Goal: Check status: Check status

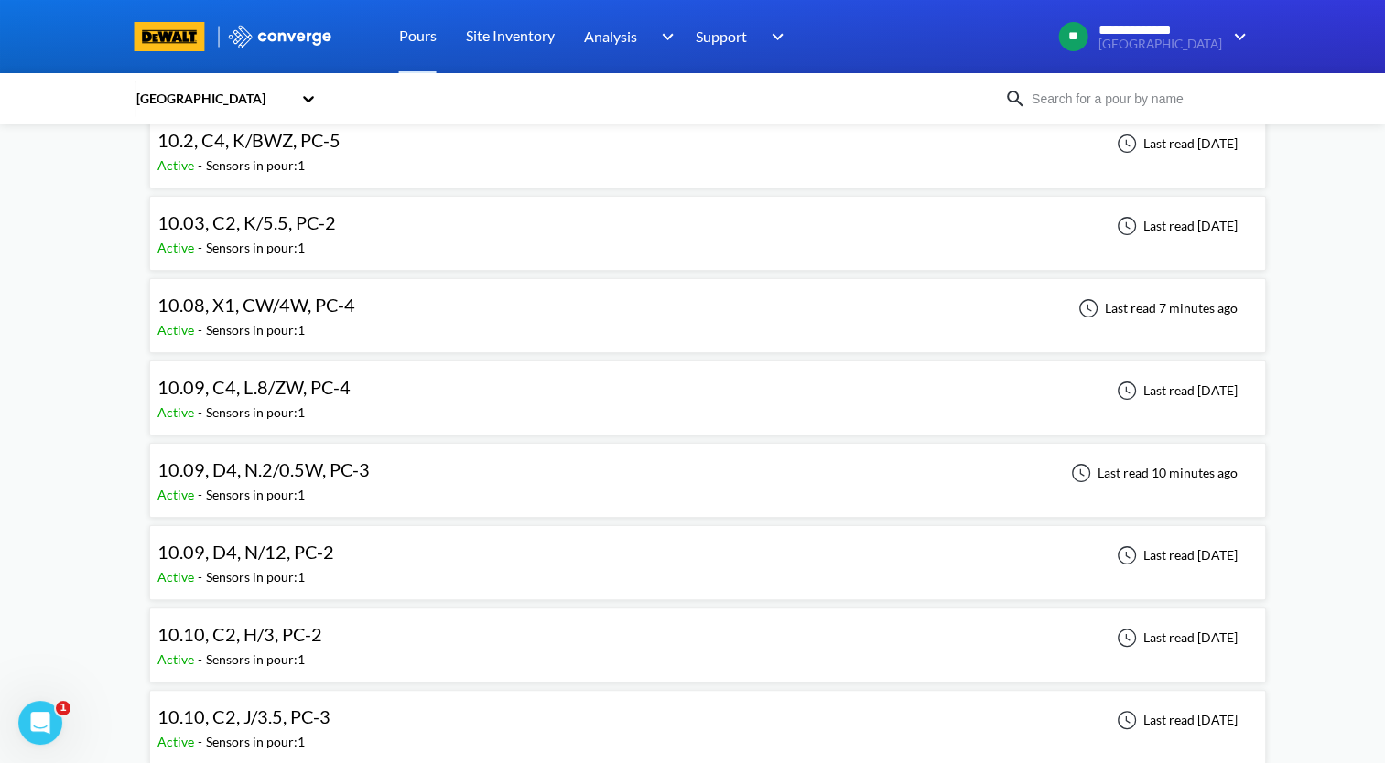
scroll to position [183, 0]
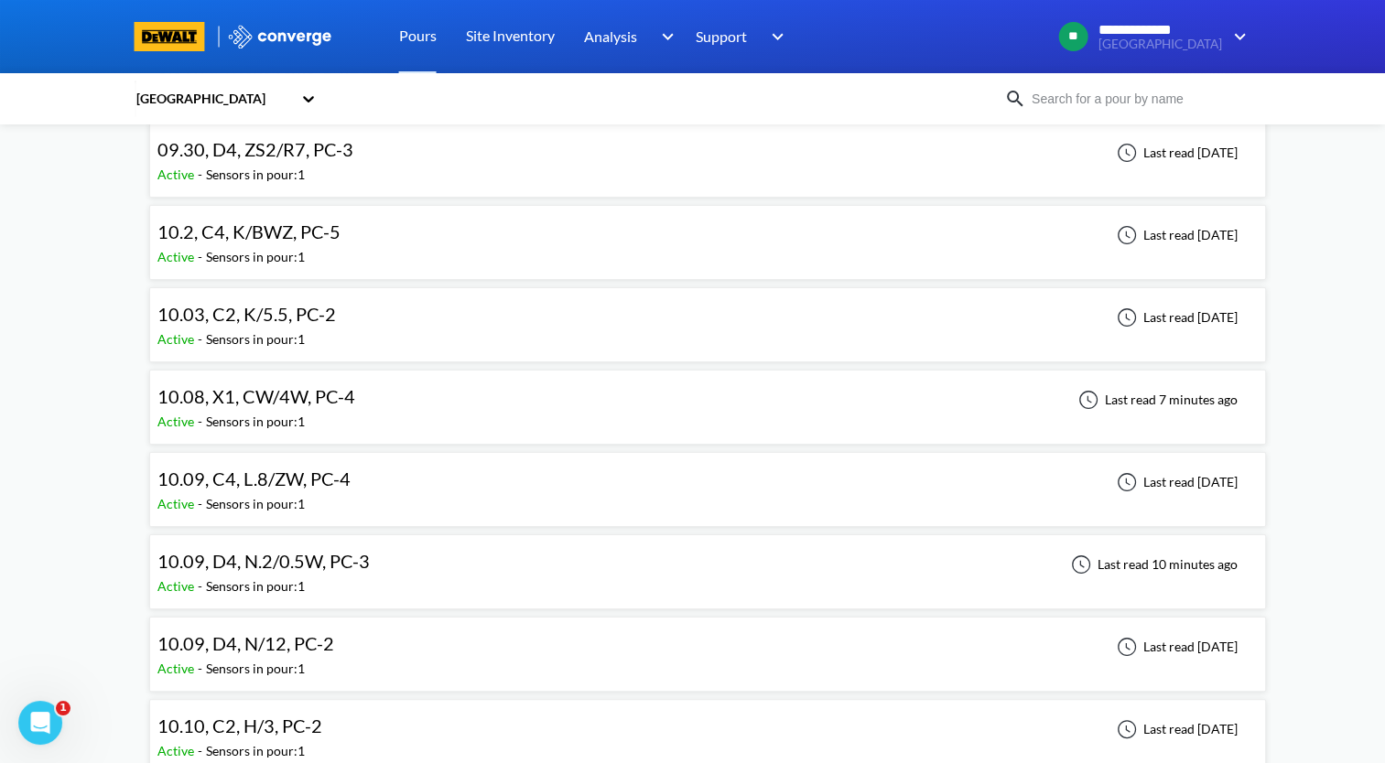
click at [456, 400] on div "10.08, X1, CW/4W, PC-4 Active - Sensors in pour: 1 Last read 7 minutes ago" at bounding box center [707, 407] width 1100 height 59
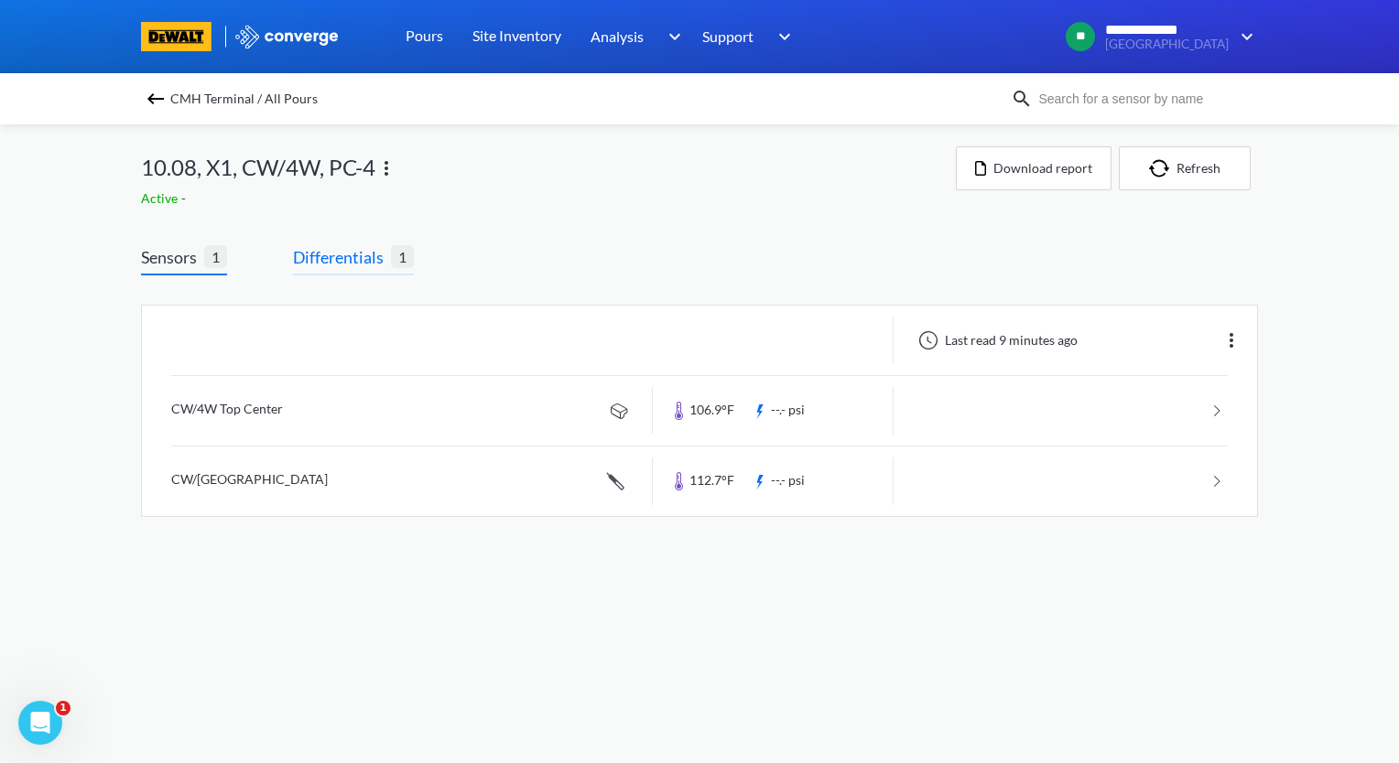
click at [366, 257] on span "Differentials" at bounding box center [342, 257] width 98 height 26
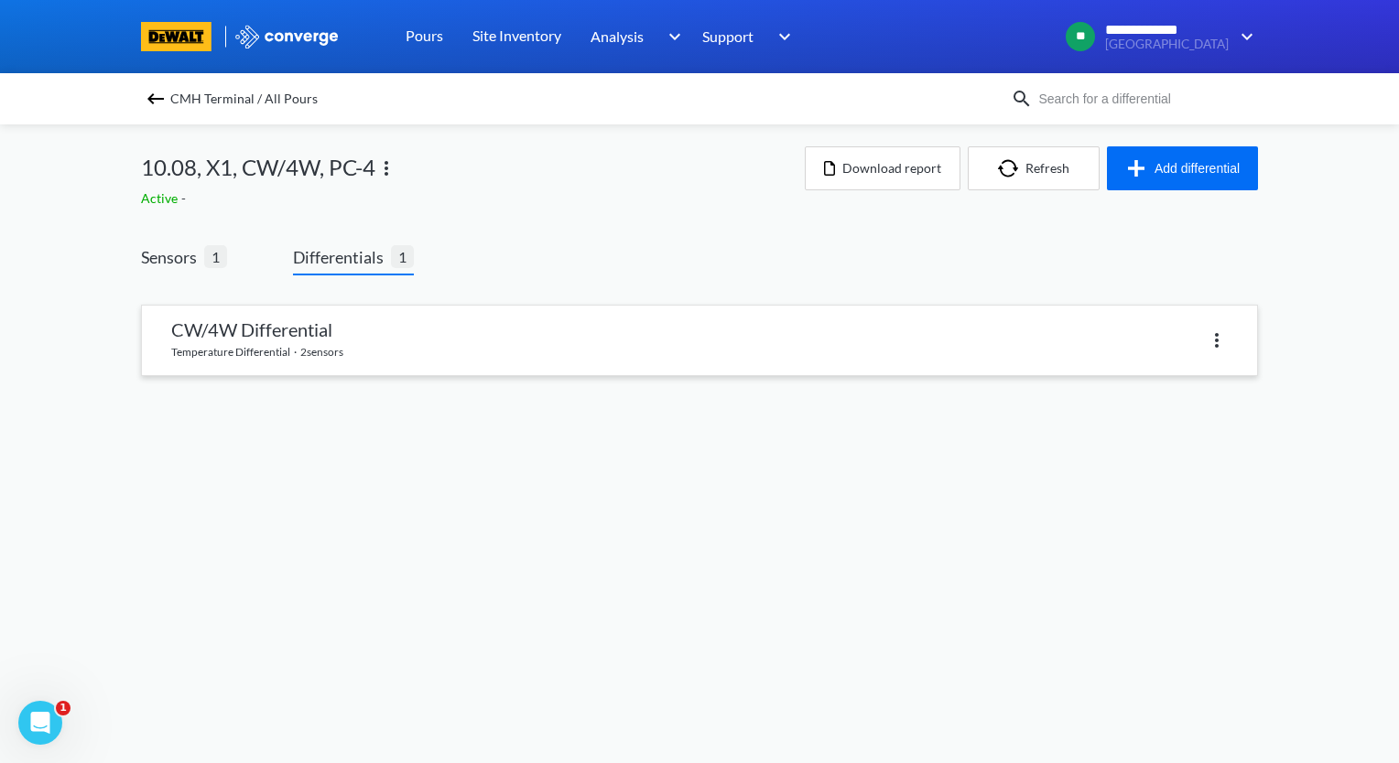
click at [354, 342] on link at bounding box center [699, 341] width 1115 height 70
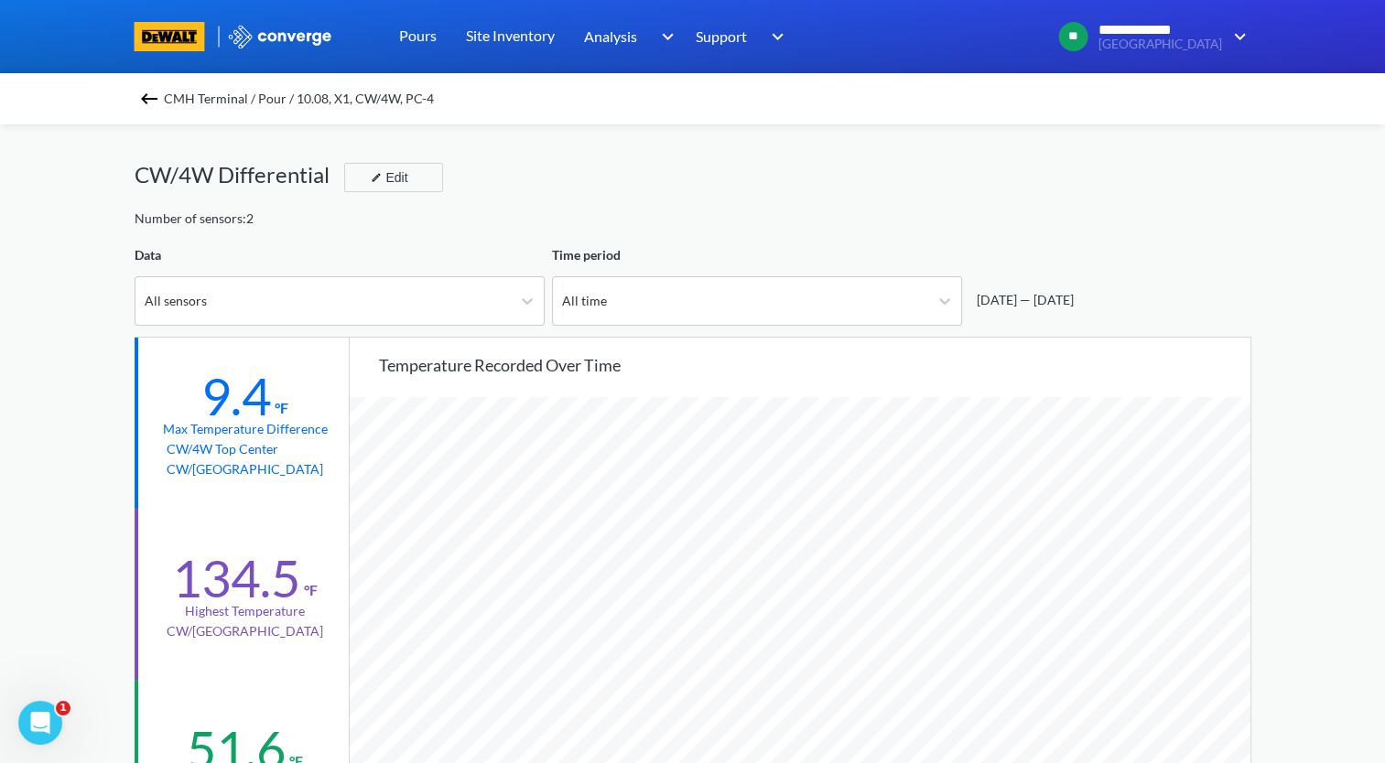
scroll to position [92, 0]
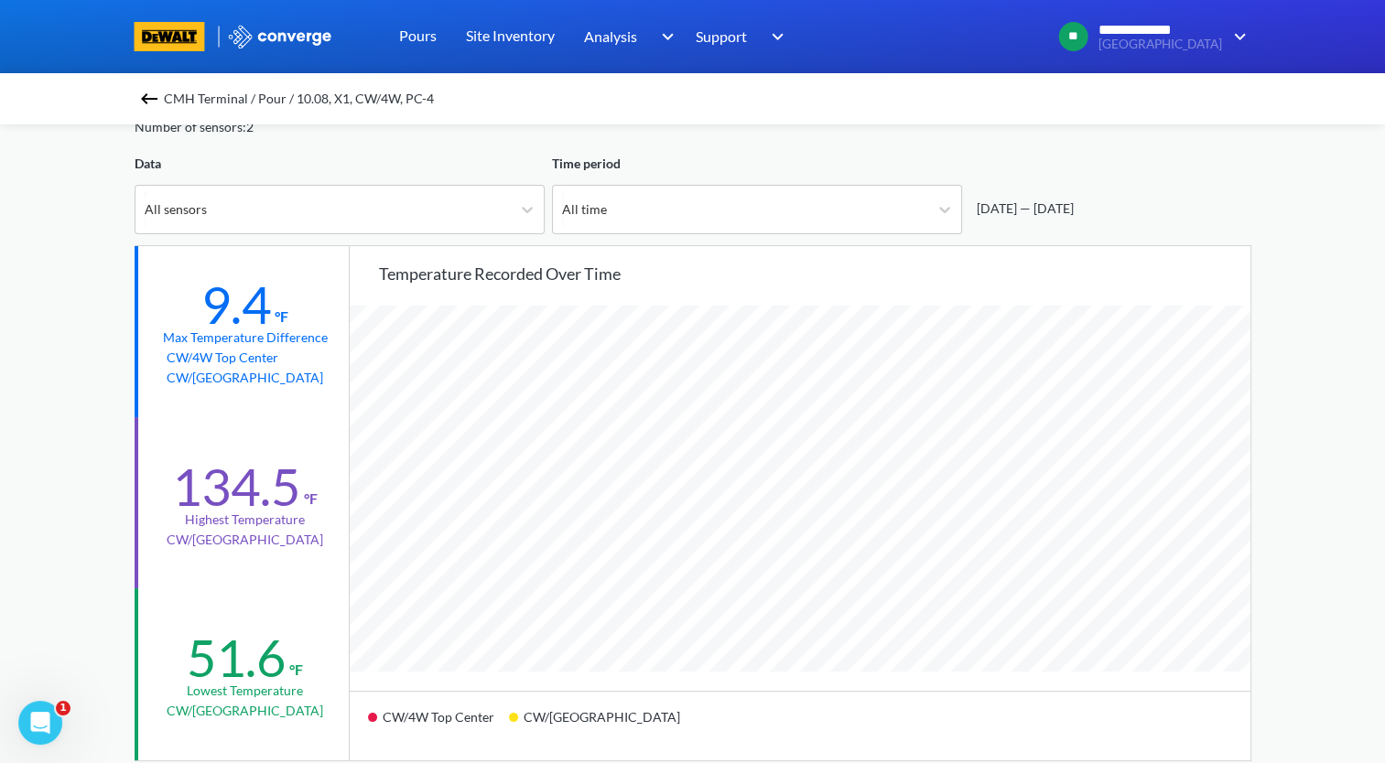
click at [150, 101] on img at bounding box center [149, 99] width 22 height 22
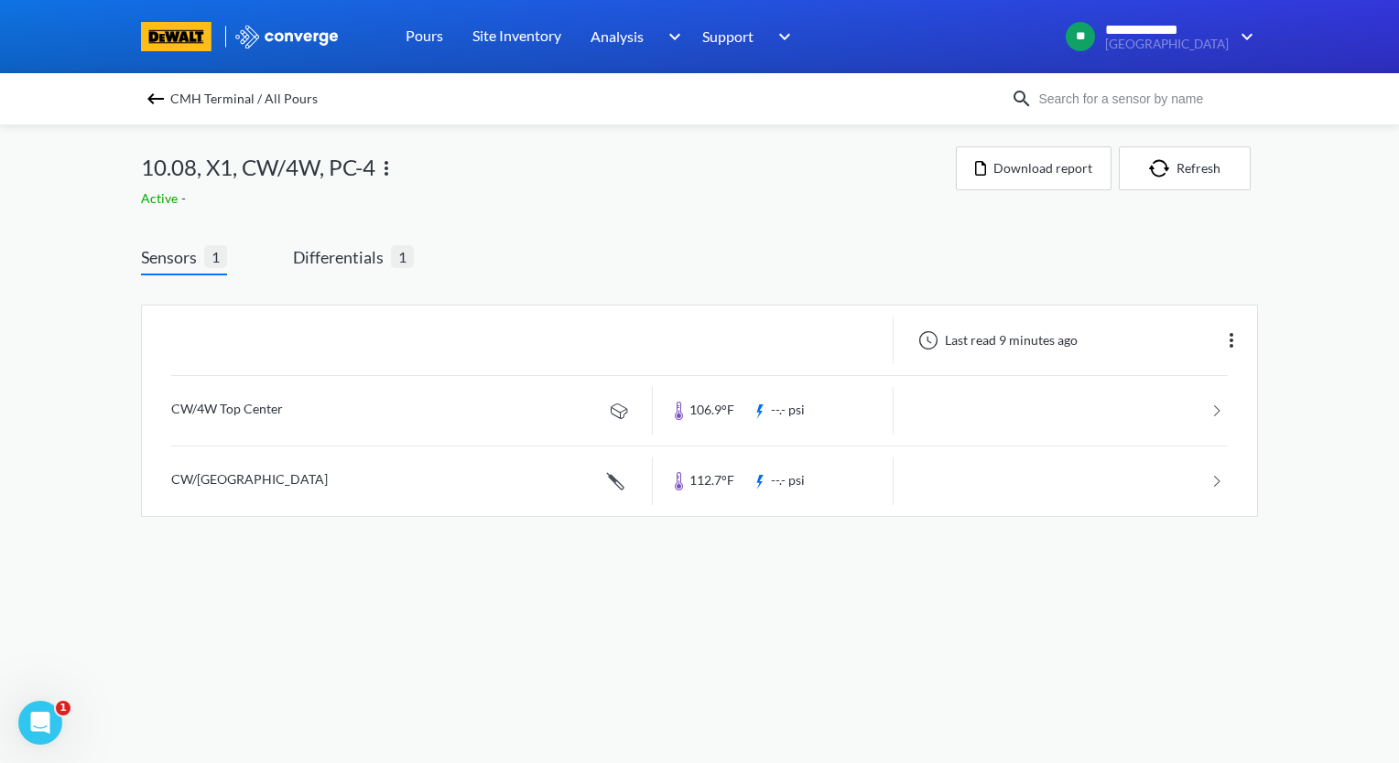
click at [150, 93] on img at bounding box center [156, 99] width 22 height 22
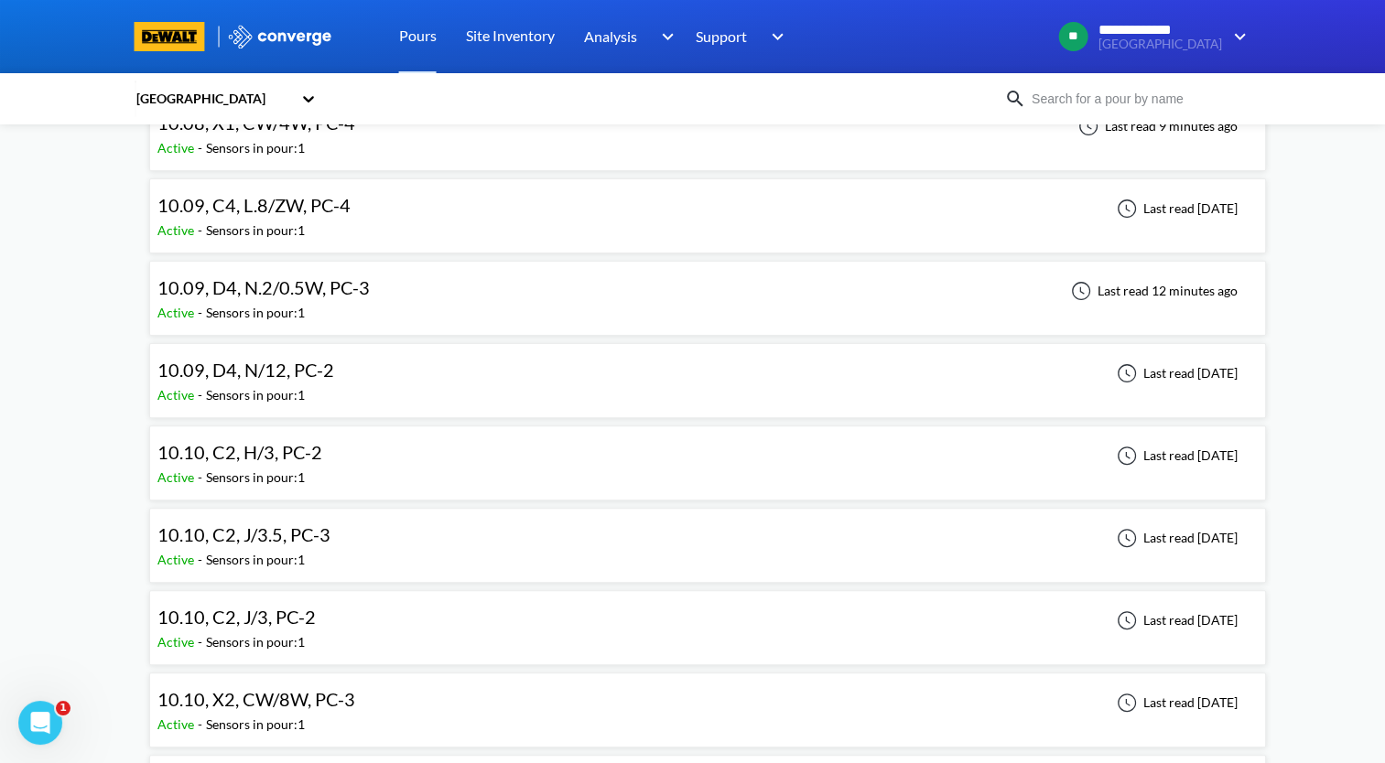
scroll to position [458, 0]
click at [465, 296] on div "10.09, D4, N.2/0.5W, PC-3 Active - Sensors in pour: 1 Last read 12 minutes ago" at bounding box center [707, 297] width 1100 height 59
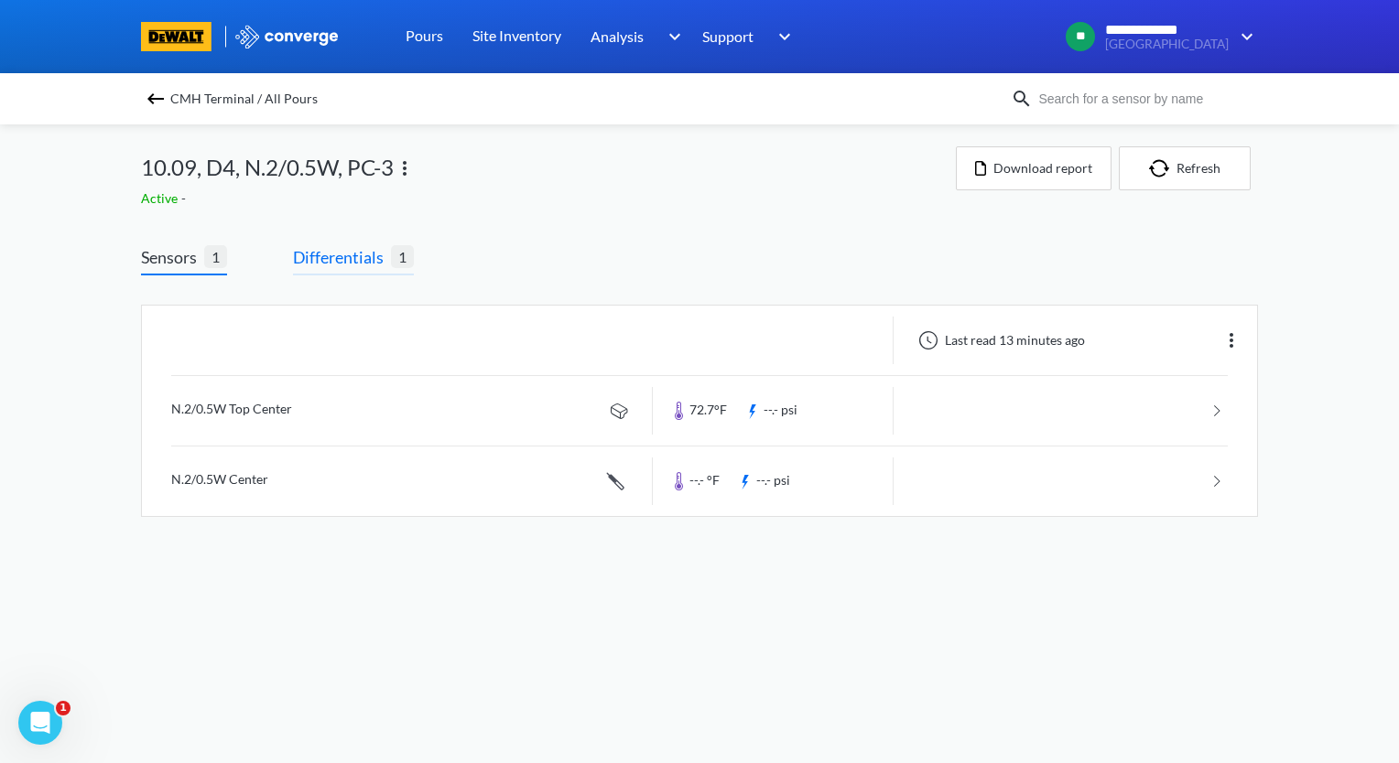
click at [332, 266] on span "Differentials" at bounding box center [342, 257] width 98 height 26
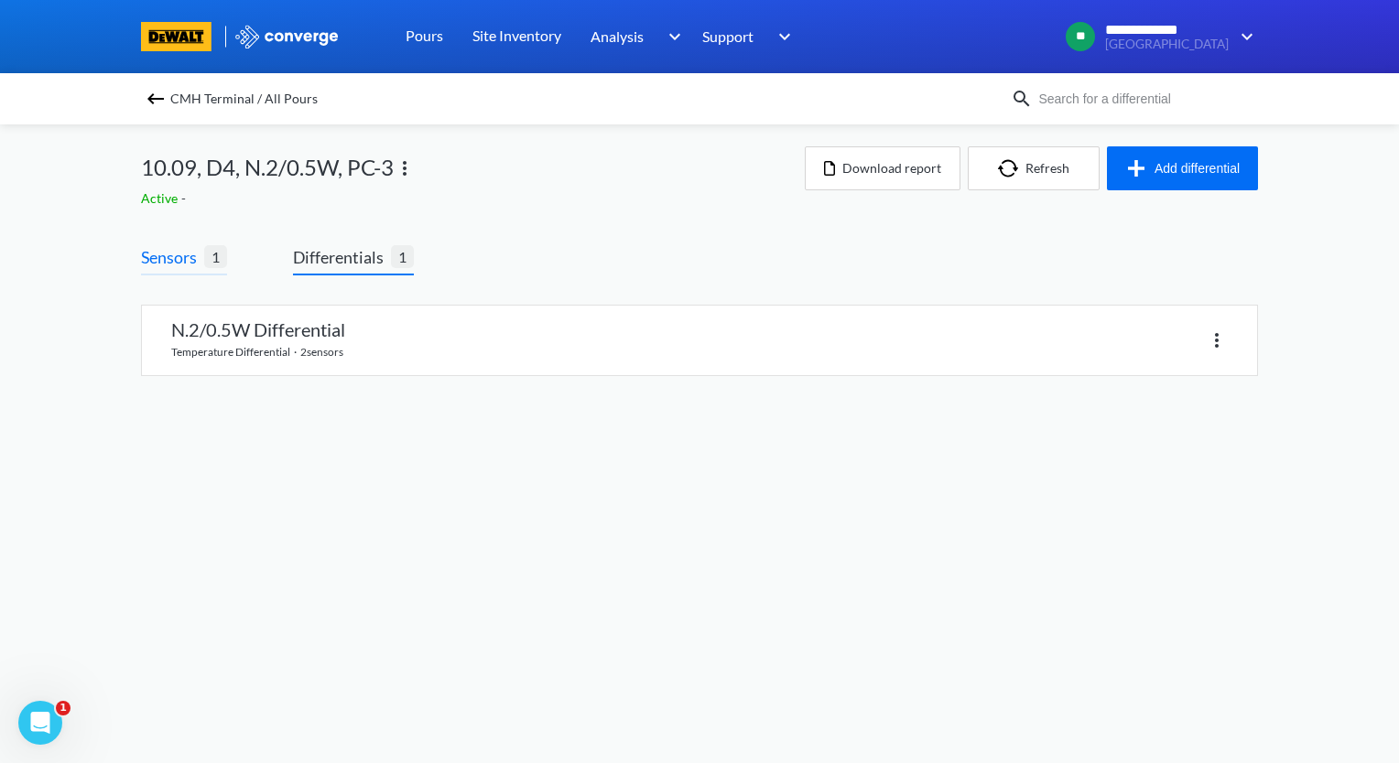
click at [200, 273] on span "Sensors 1" at bounding box center [184, 259] width 86 height 31
click at [191, 262] on span "Sensors" at bounding box center [172, 257] width 63 height 26
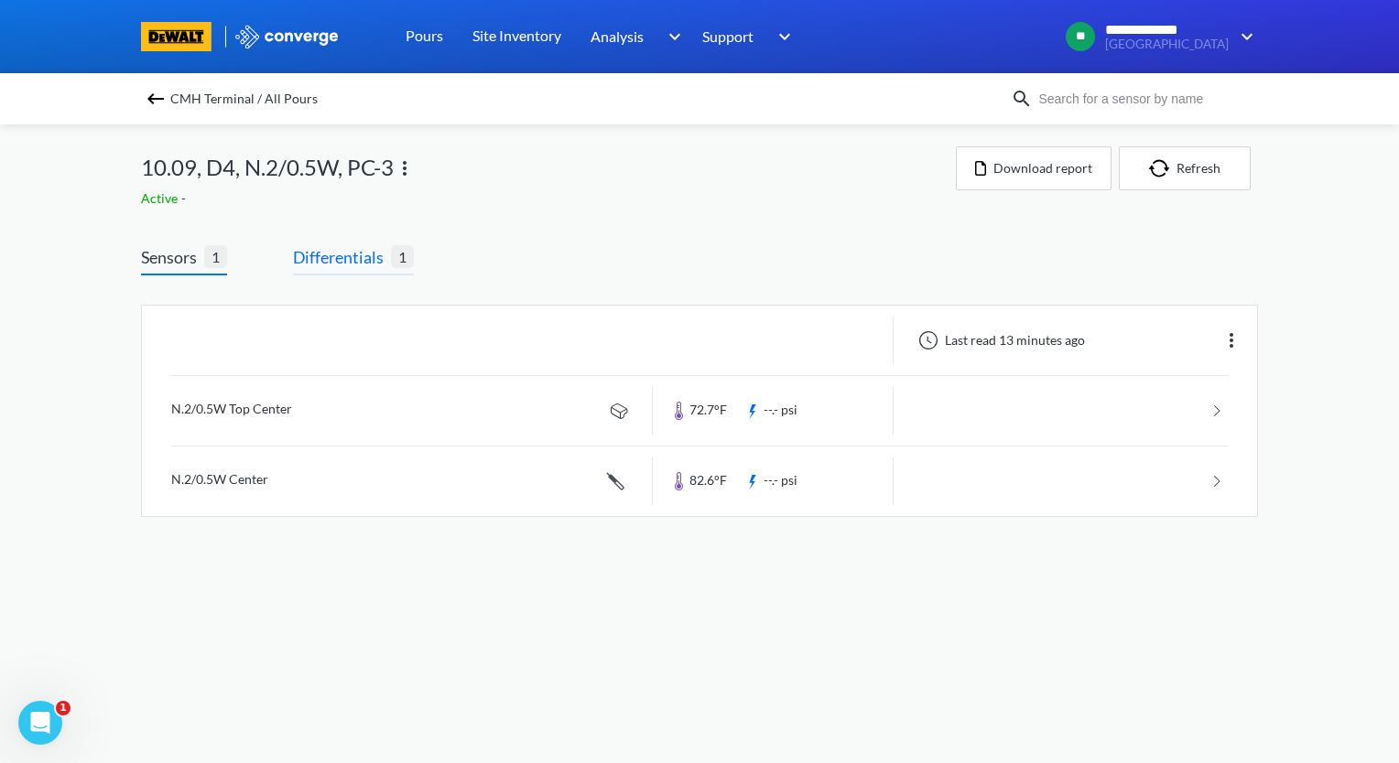
click at [384, 264] on span "Differentials" at bounding box center [342, 257] width 98 height 26
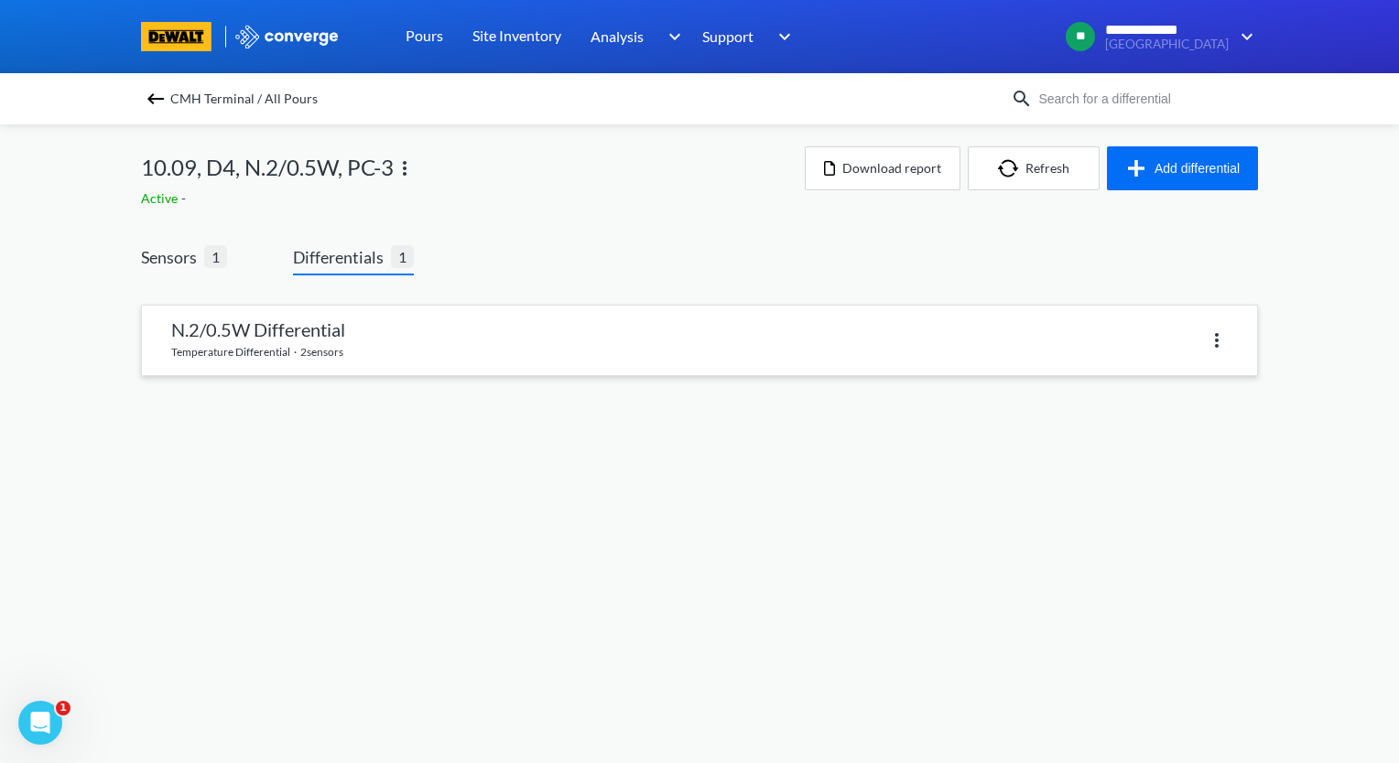
click at [362, 331] on link at bounding box center [699, 341] width 1115 height 70
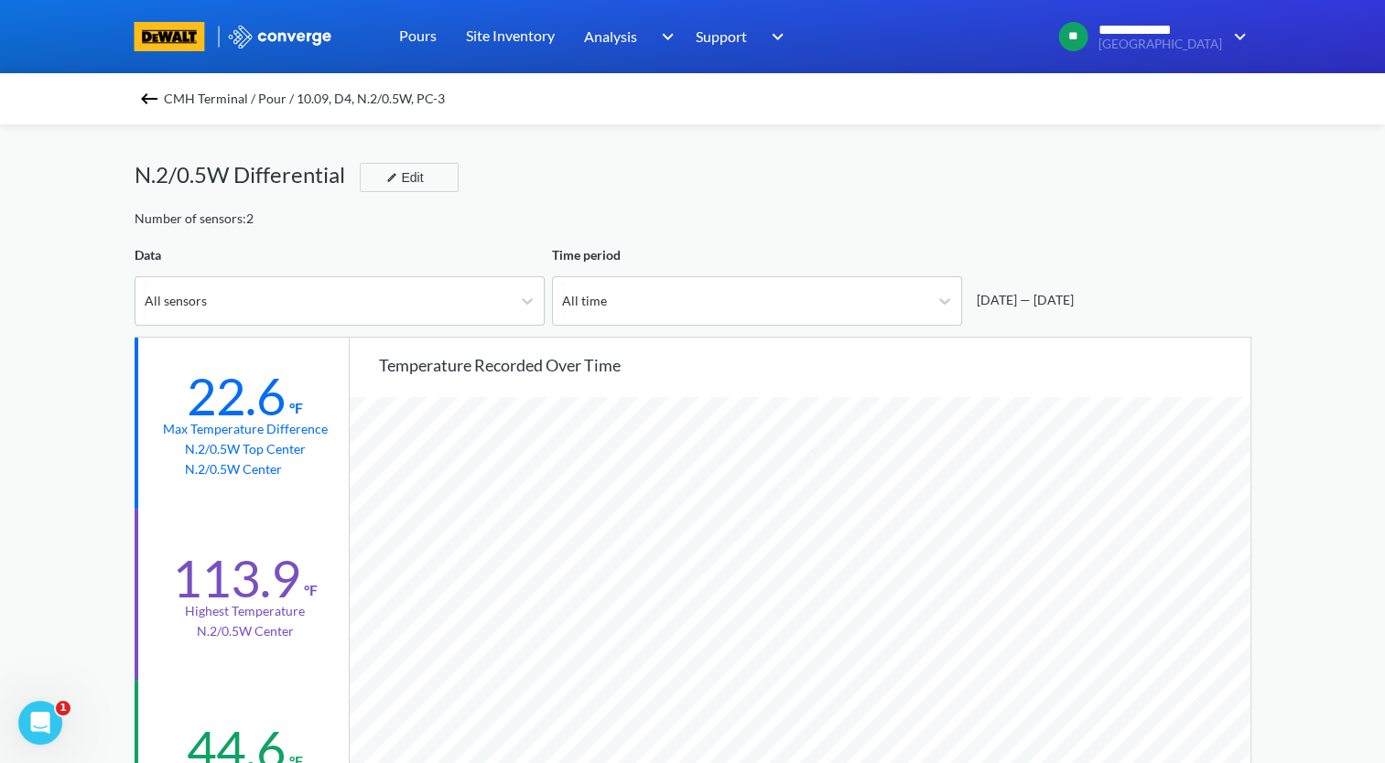
scroll to position [92, 0]
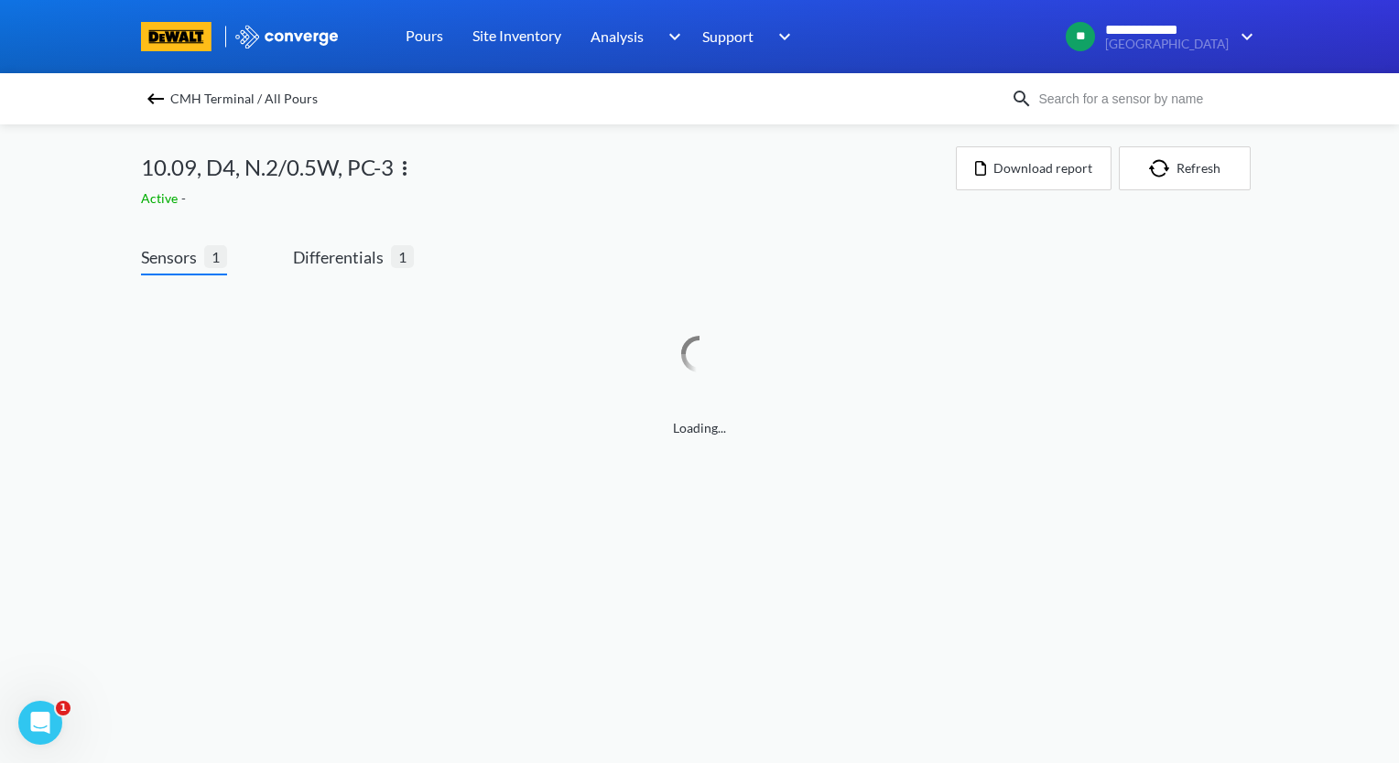
click at [143, 100] on div "CMH Terminal / All Pours" at bounding box center [576, 99] width 870 height 26
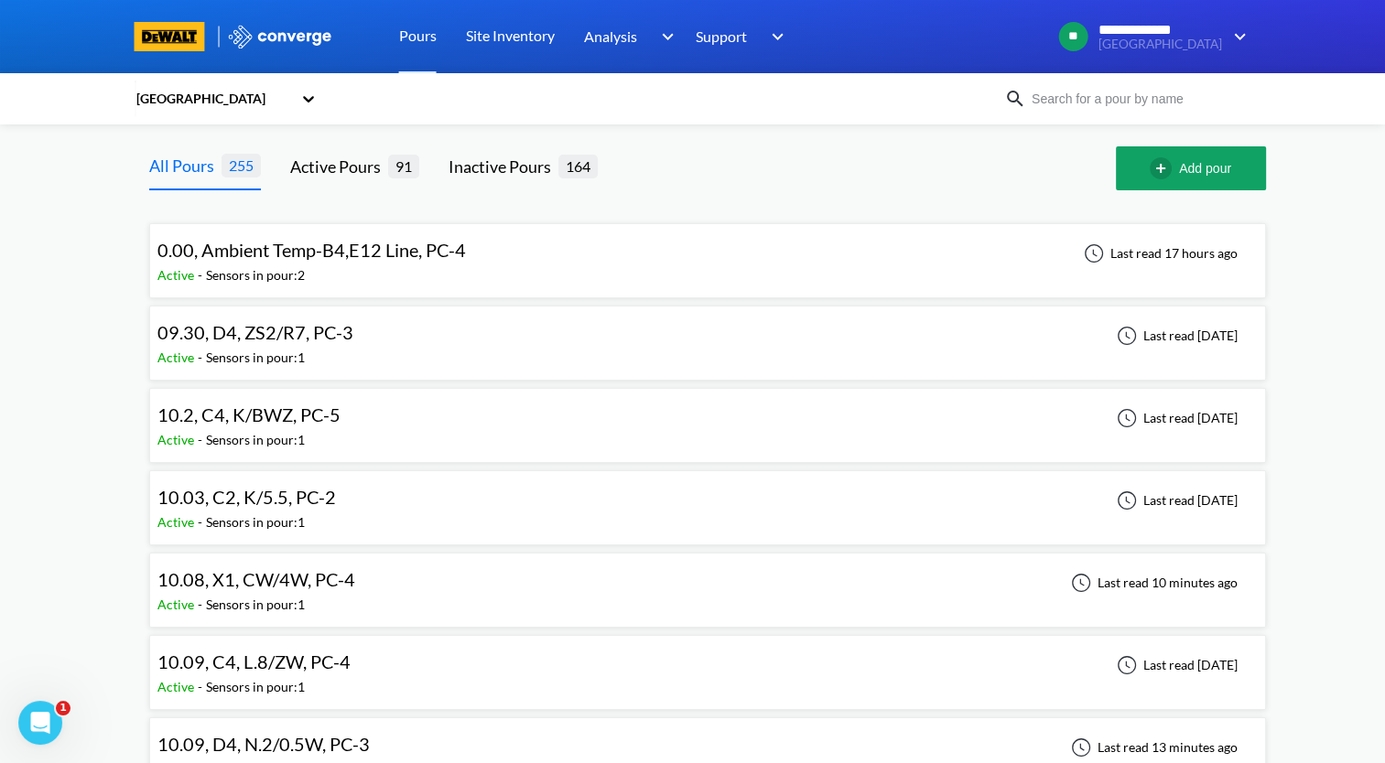
scroll to position [183, 0]
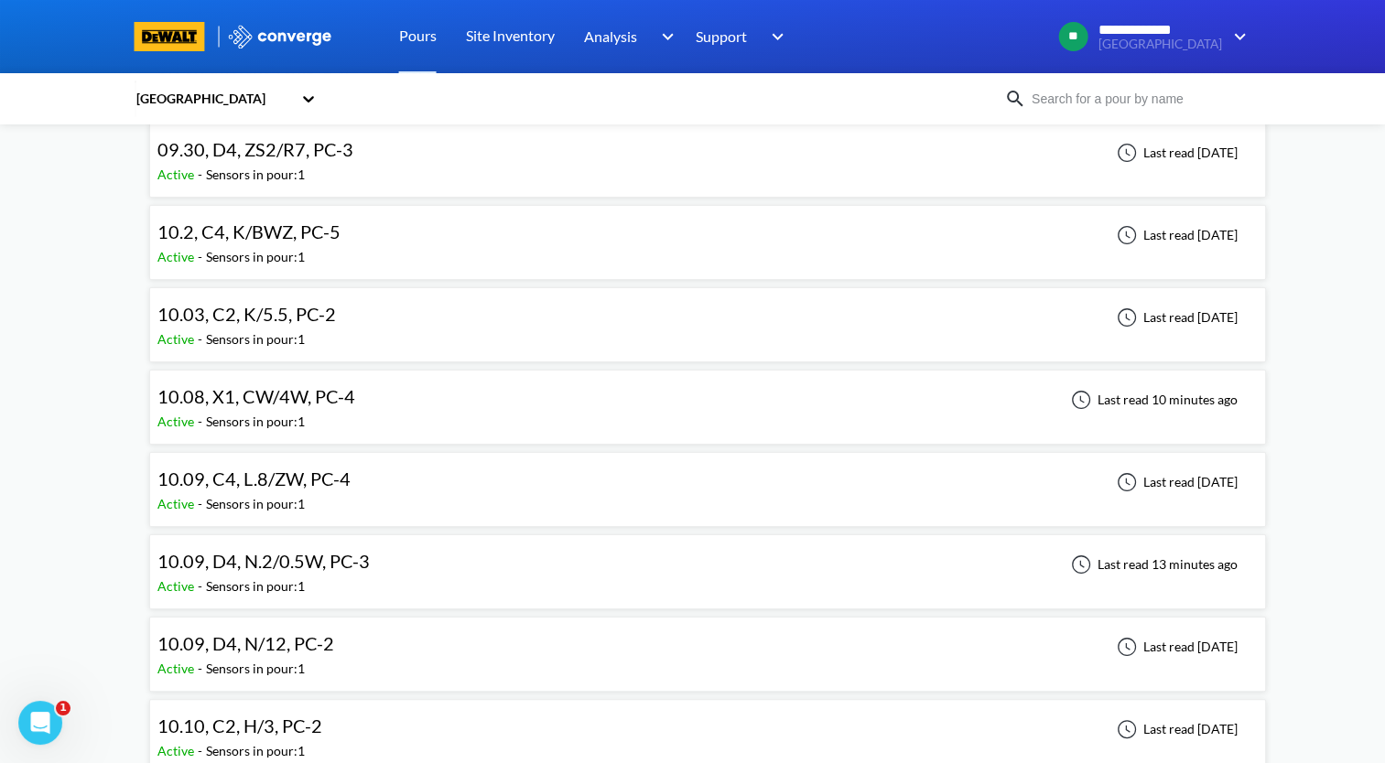
click at [366, 579] on div "Active - Sensors in pour: 1" at bounding box center [267, 587] width 221 height 20
